Goal: Transaction & Acquisition: Purchase product/service

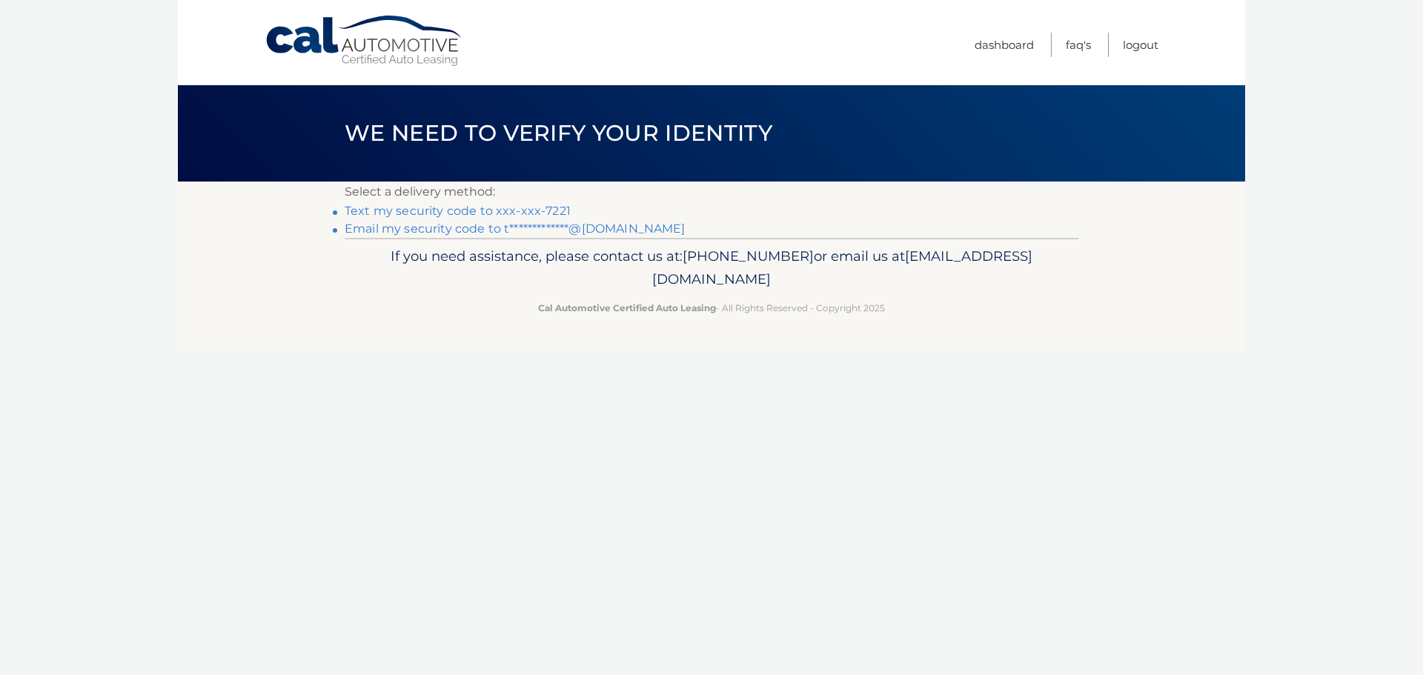
click at [488, 210] on link "Text my security code to xxx-xxx-7221" at bounding box center [458, 211] width 226 height 14
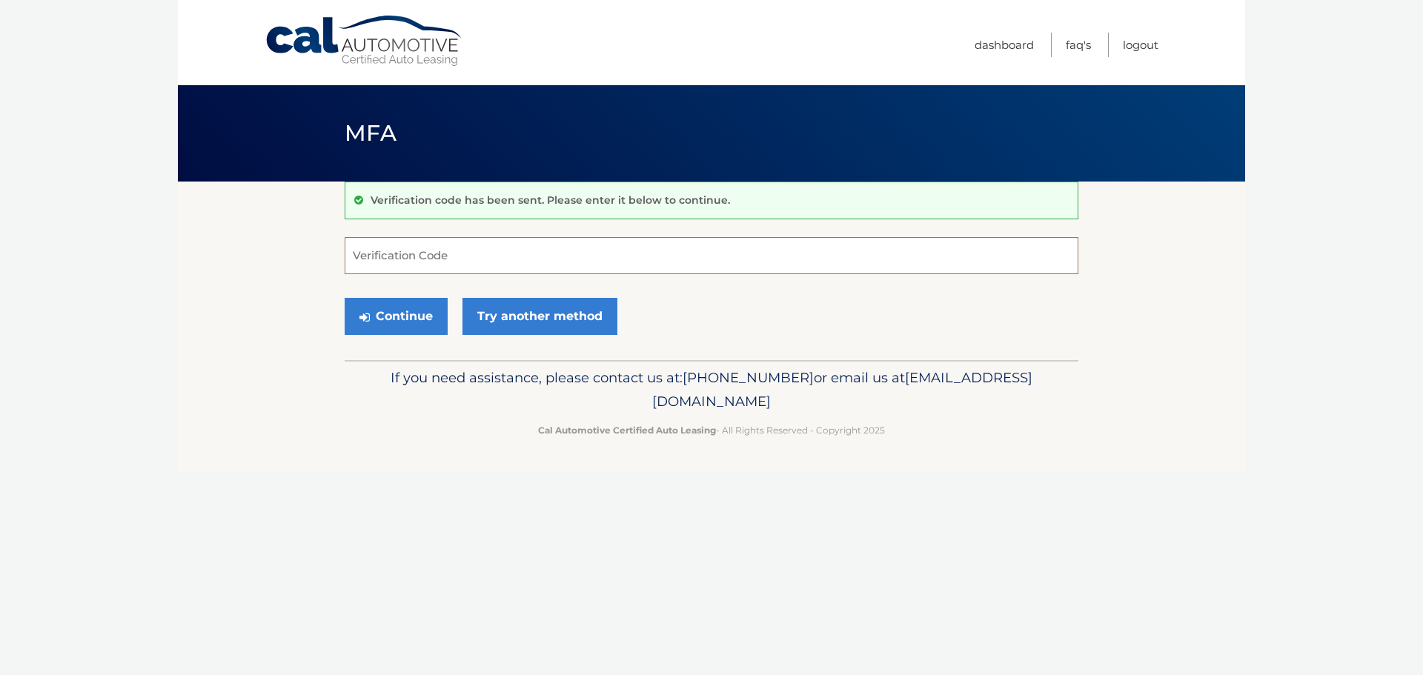
click at [526, 265] on input "Verification Code" at bounding box center [712, 255] width 734 height 37
type input "876072"
click at [396, 306] on button "Continue" at bounding box center [396, 316] width 103 height 37
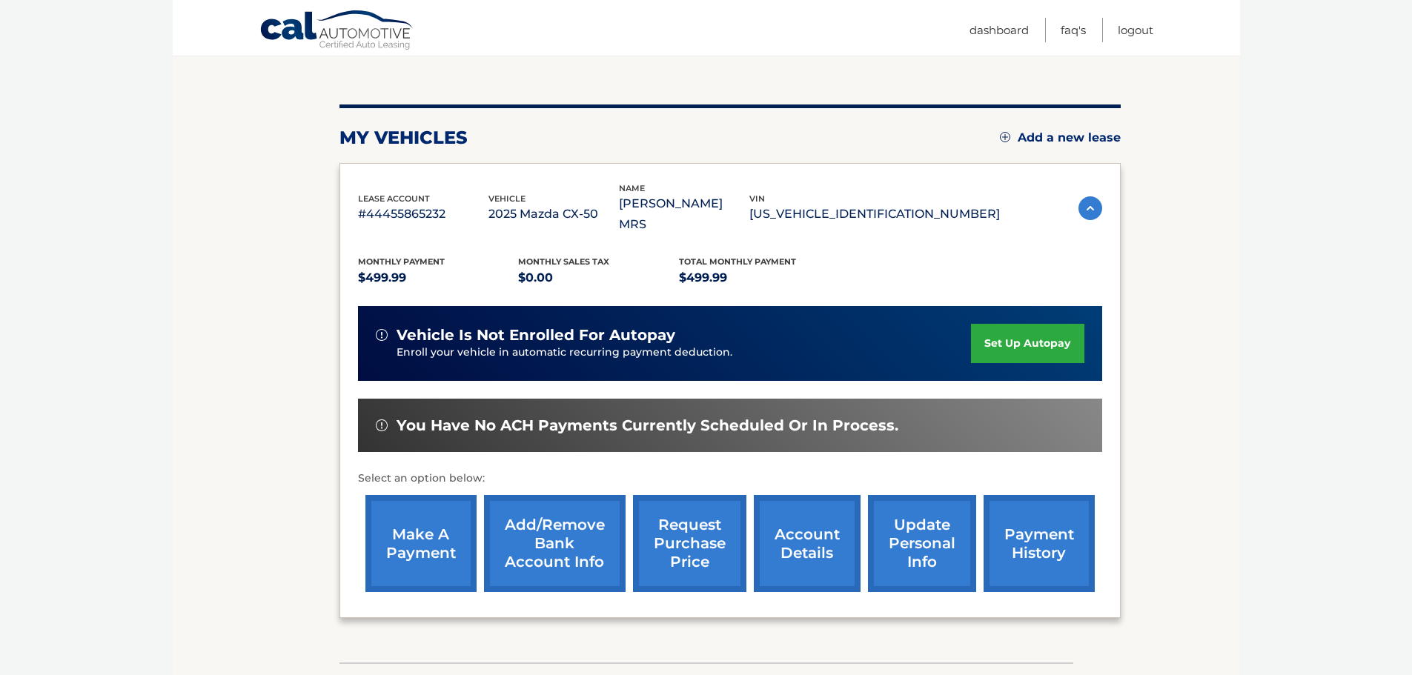
scroll to position [222, 0]
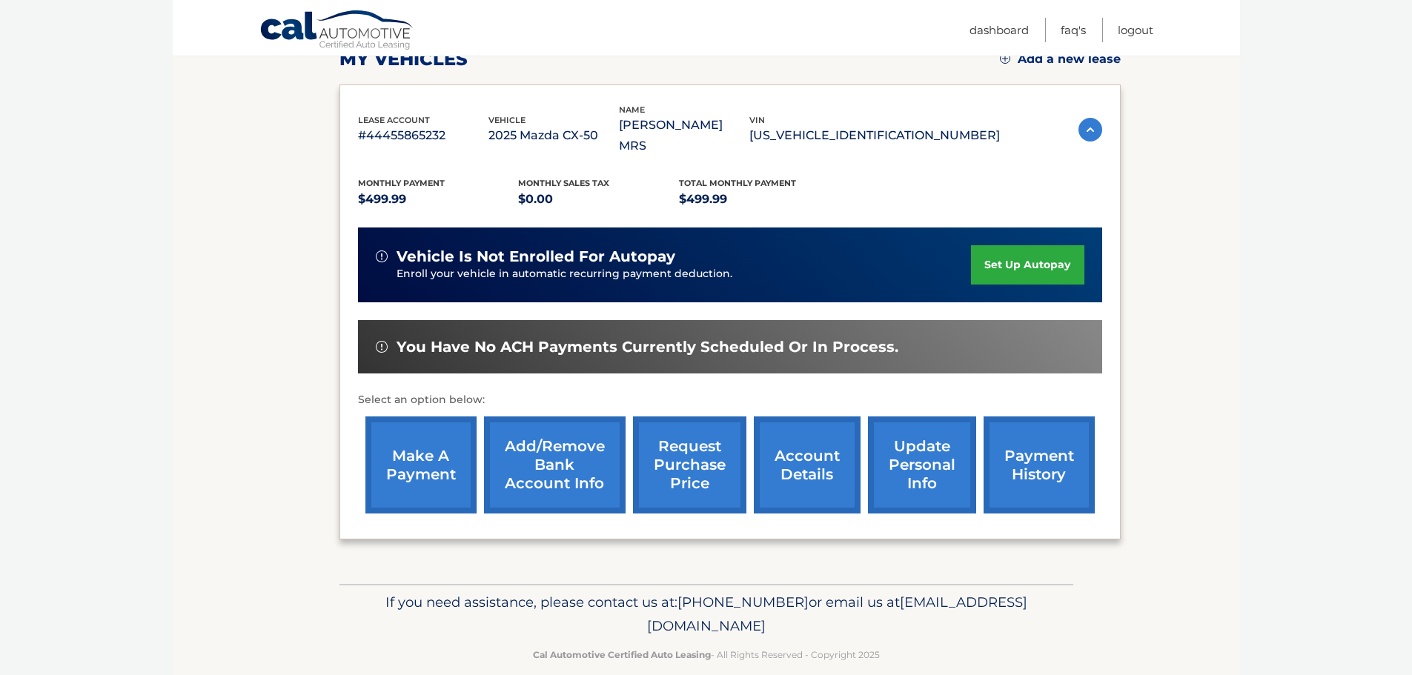
click at [408, 457] on link "make a payment" at bounding box center [420, 465] width 111 height 97
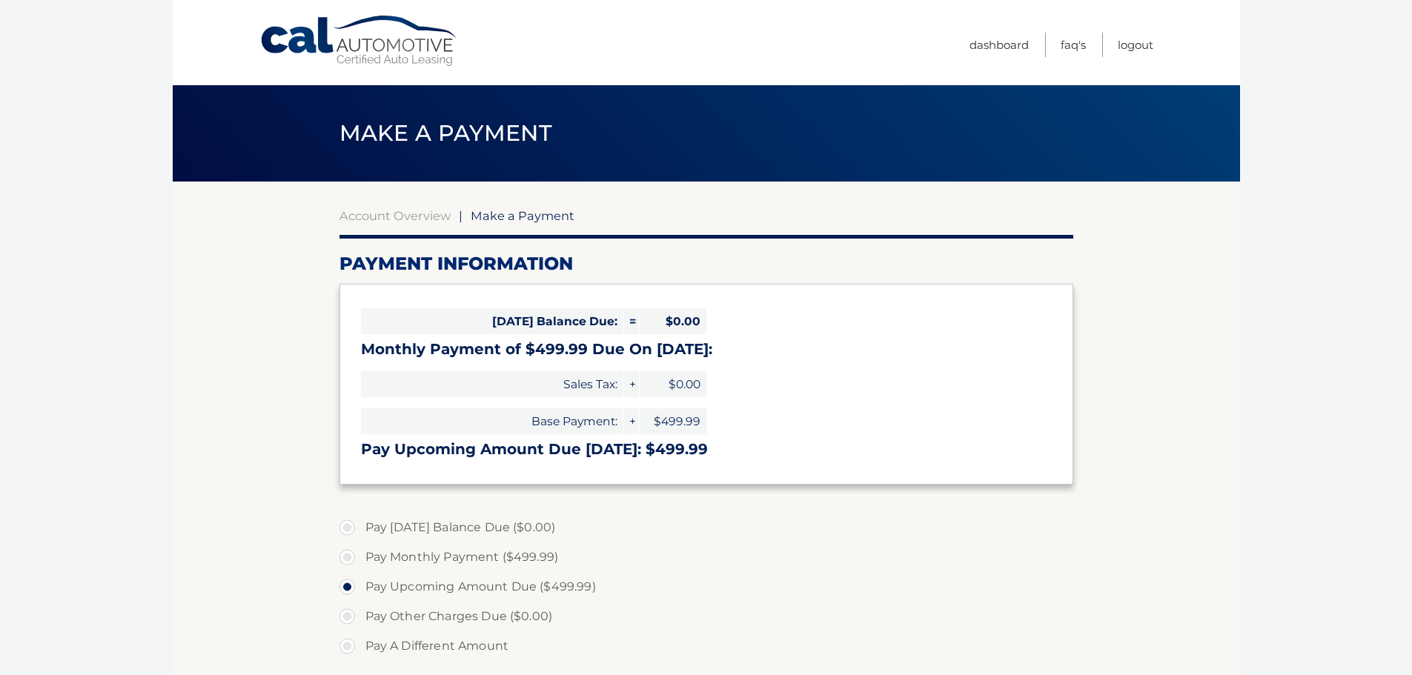
select select "MDQ5MDQzMTEtZmU5ZS00ODAwLTg5N2ItYWMyMzExZDI2YTdj"
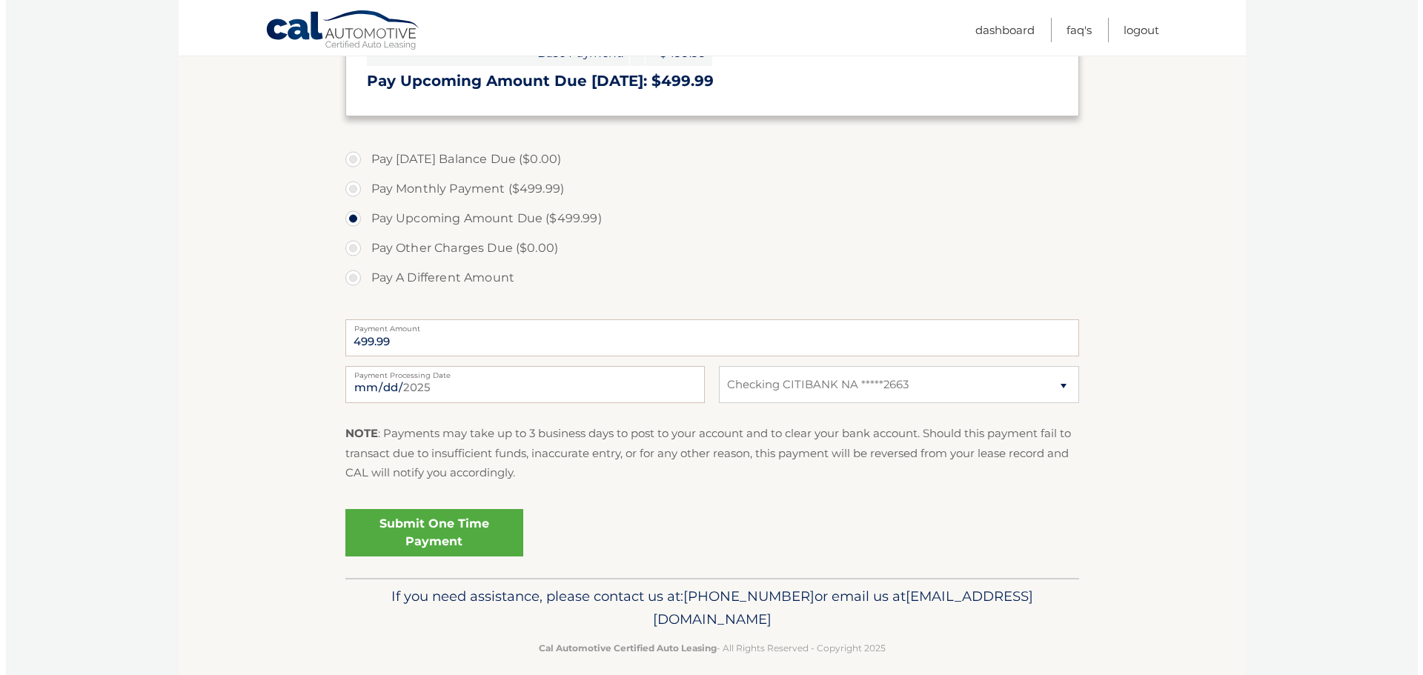
scroll to position [384, 0]
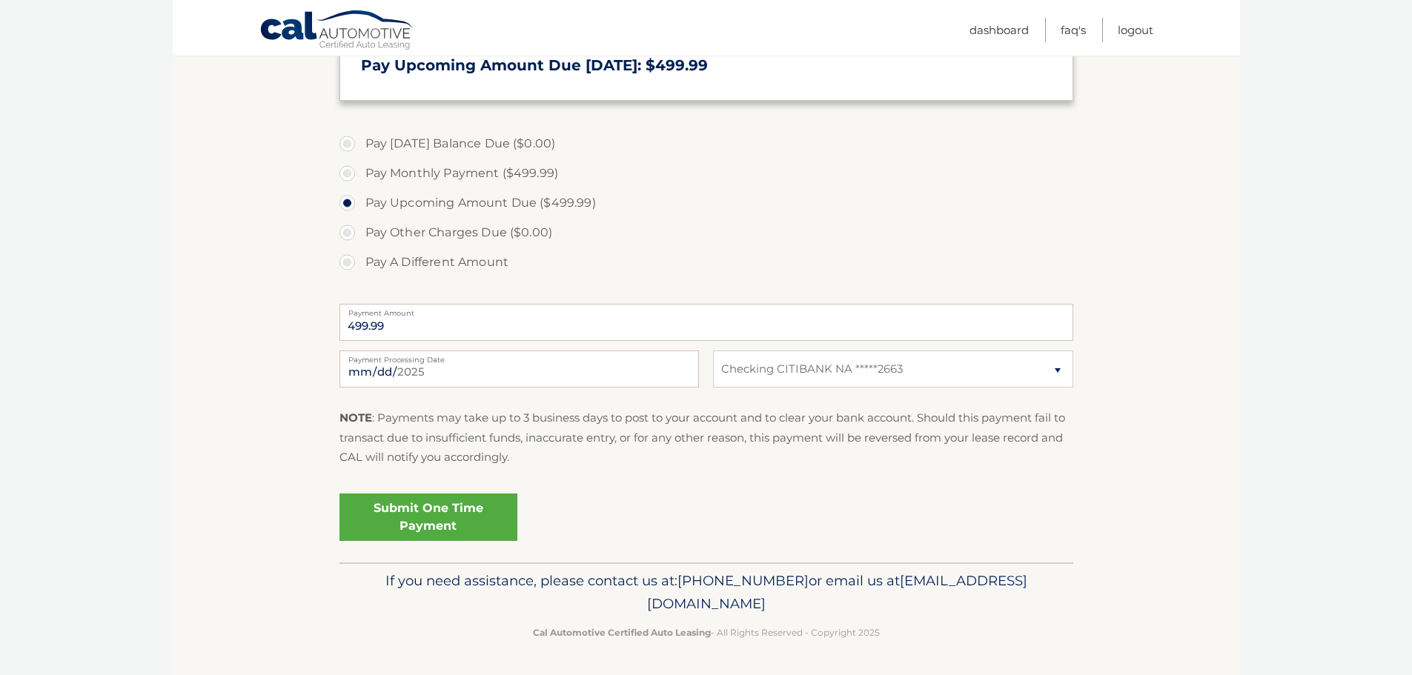
click at [434, 508] on link "Submit One Time Payment" at bounding box center [428, 517] width 178 height 47
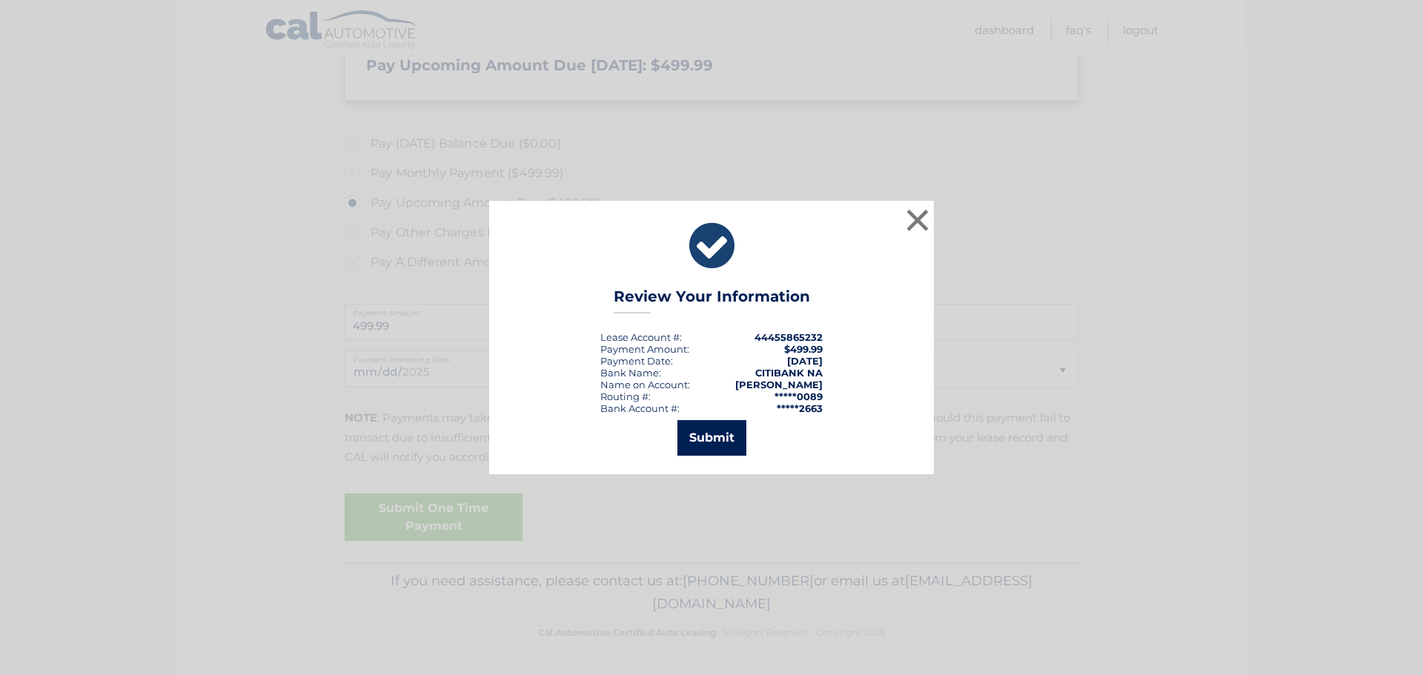
click at [727, 425] on button "Submit" at bounding box center [711, 438] width 69 height 36
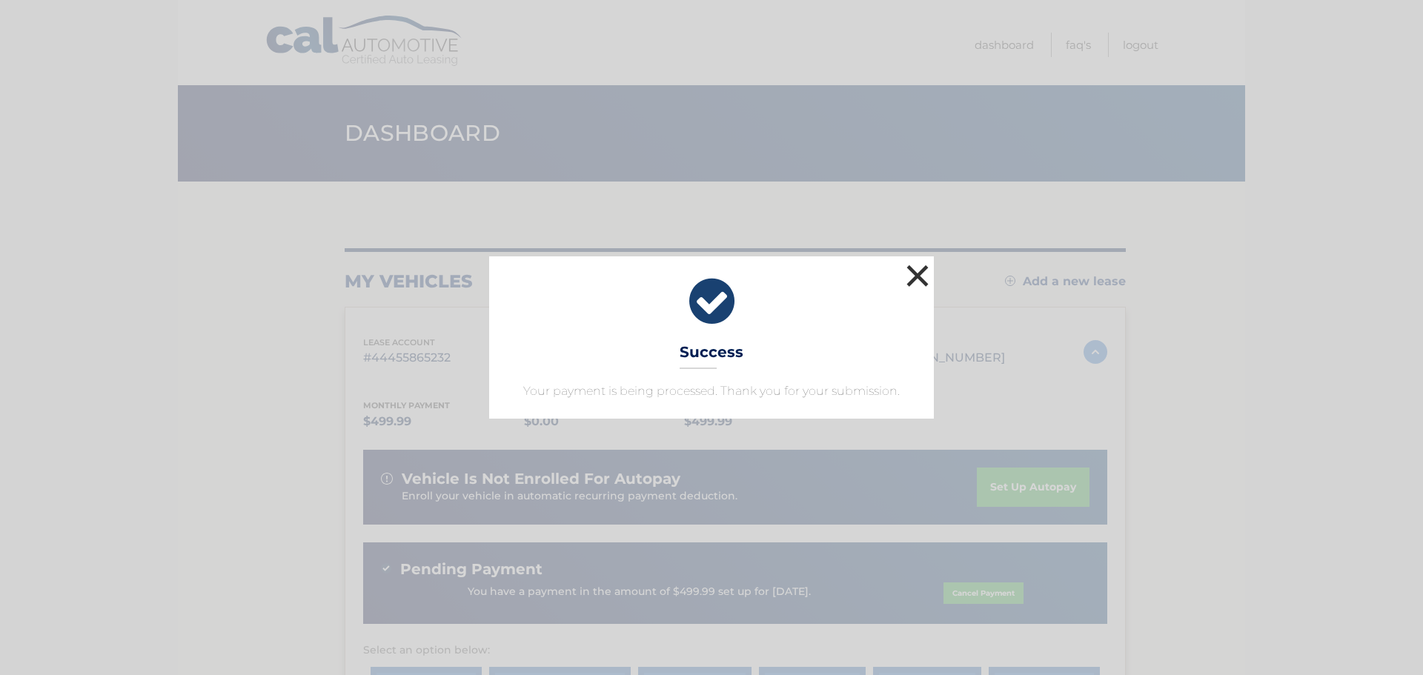
click at [915, 273] on button "×" at bounding box center [918, 276] width 30 height 30
